Goal: Find specific page/section

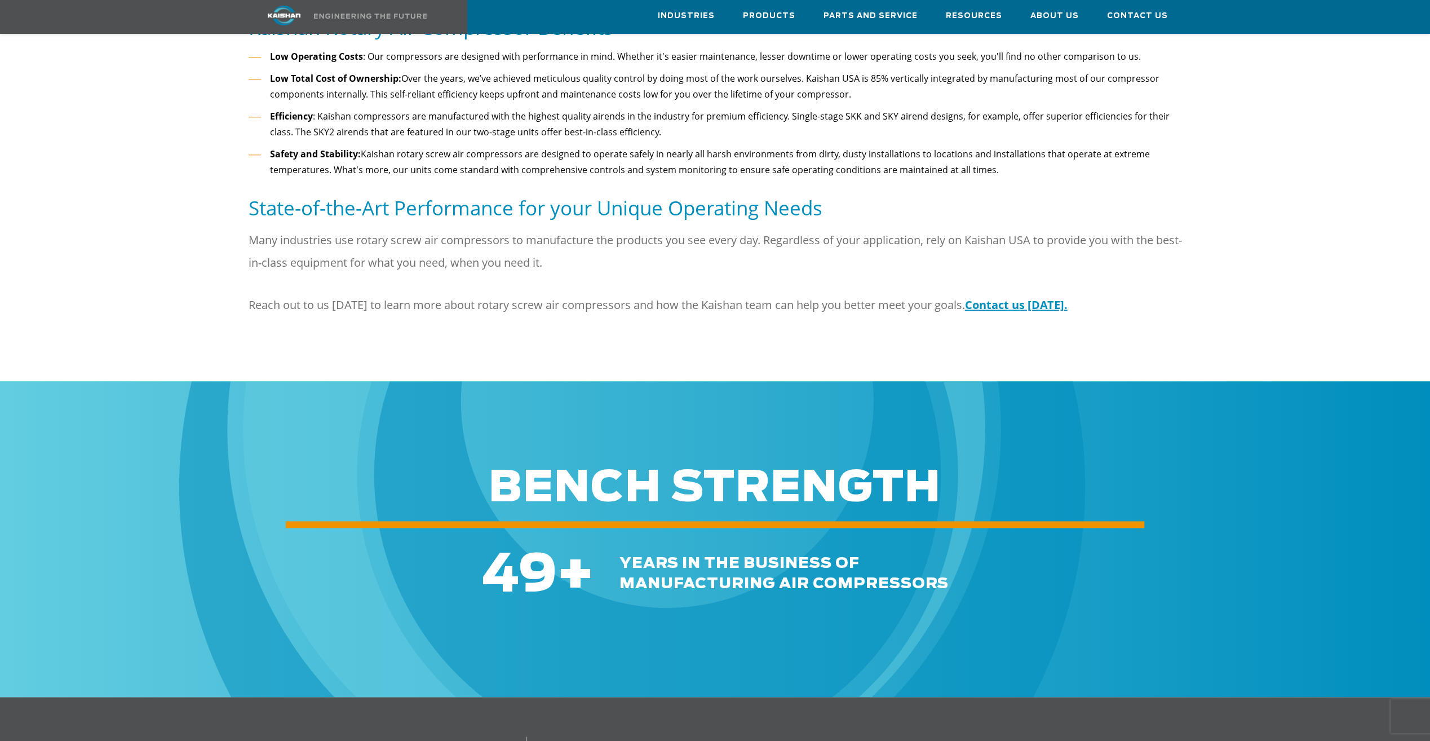
scroll to position [1522, 0]
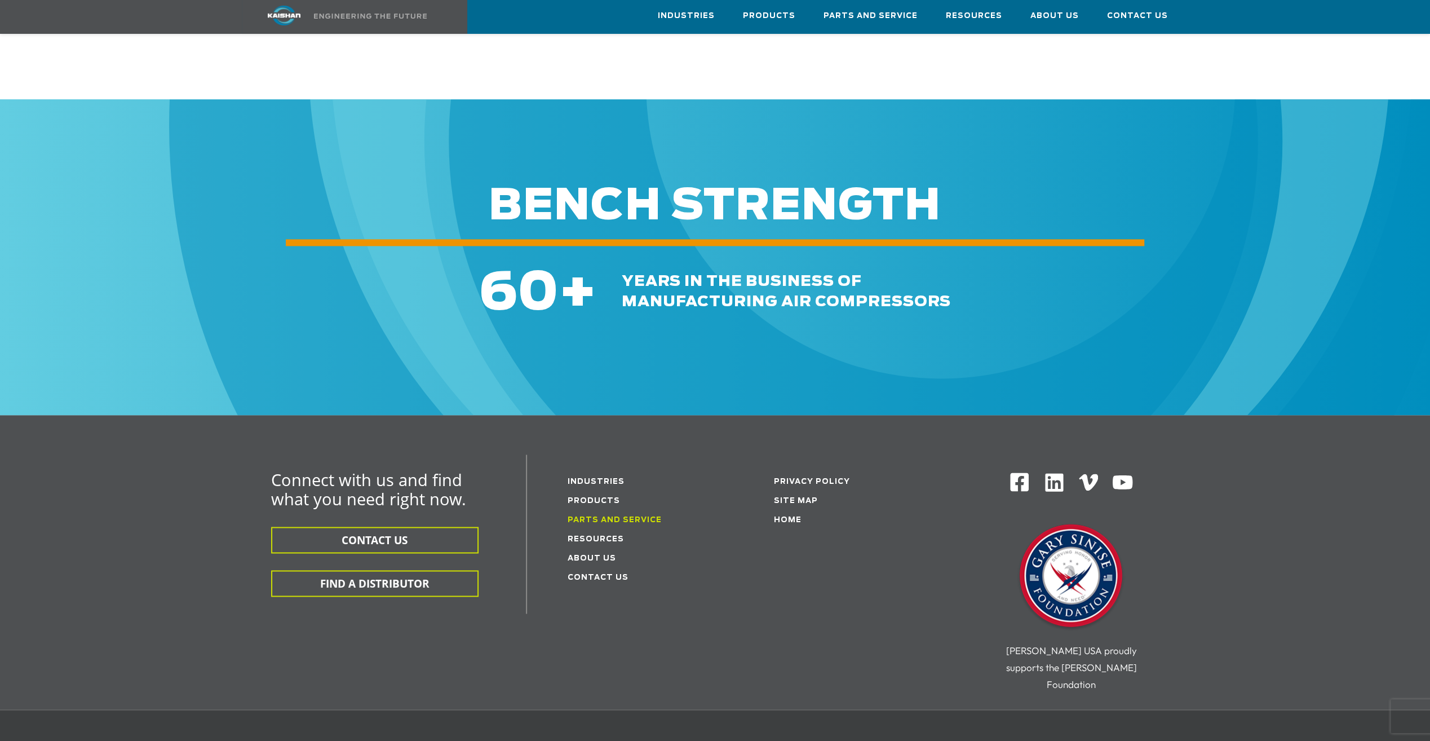
click at [607, 516] on link "Parts and service" at bounding box center [615, 519] width 94 height 7
